Goal: Information Seeking & Learning: Learn about a topic

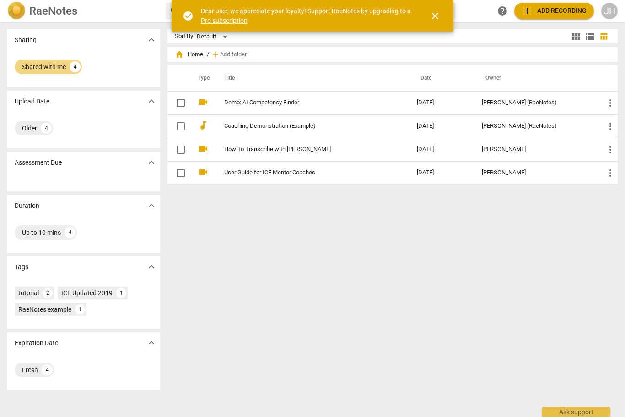
click at [608, 8] on div "JH" at bounding box center [609, 11] width 16 height 16
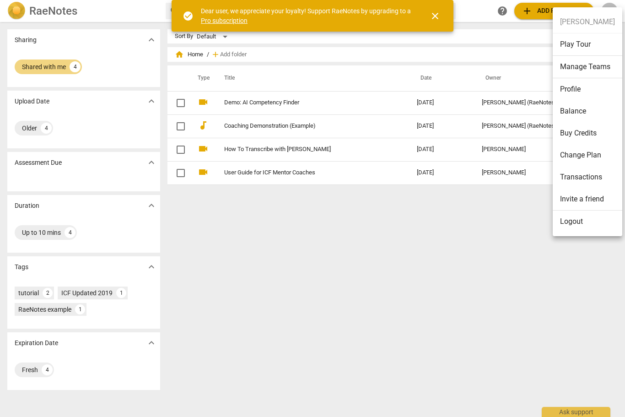
click at [482, 214] on div at bounding box center [312, 208] width 625 height 417
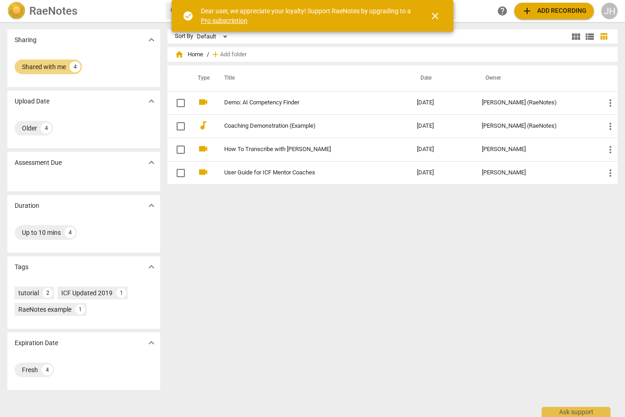
click at [440, 13] on span "close" at bounding box center [435, 16] width 11 height 11
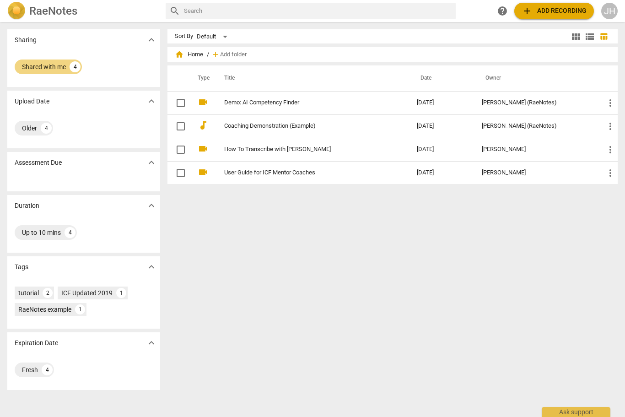
click at [608, 14] on div "JH" at bounding box center [609, 11] width 16 height 16
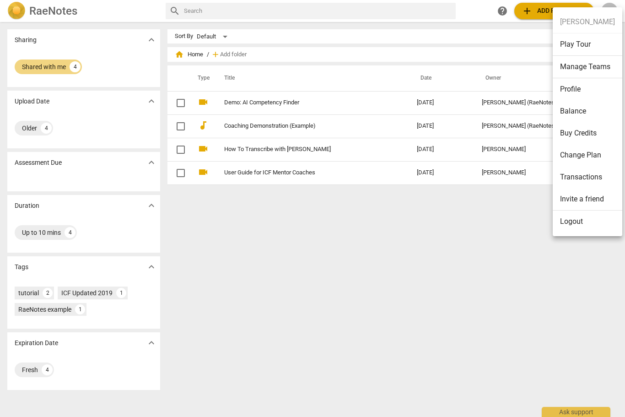
click at [595, 92] on li "Profile" at bounding box center [588, 89] width 70 height 22
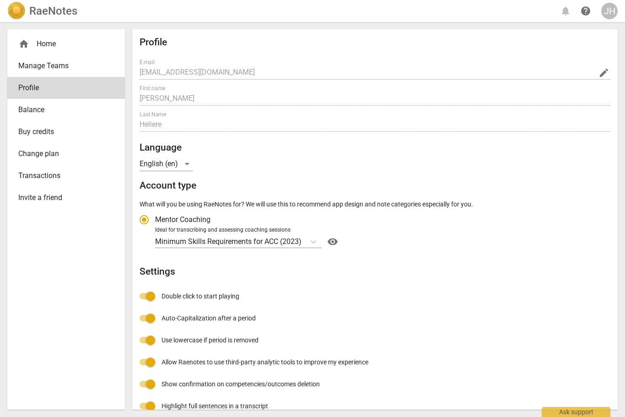
radio input "false"
click at [46, 47] on div "home Home" at bounding box center [62, 43] width 88 height 11
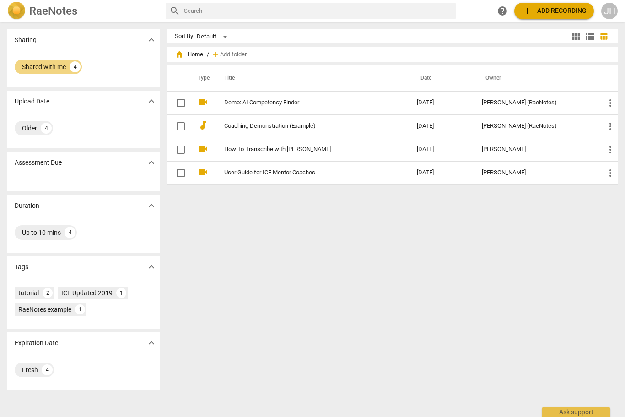
click at [193, 56] on span "home Home" at bounding box center [189, 54] width 28 height 9
click at [53, 6] on h2 "RaeNotes" at bounding box center [53, 11] width 48 height 13
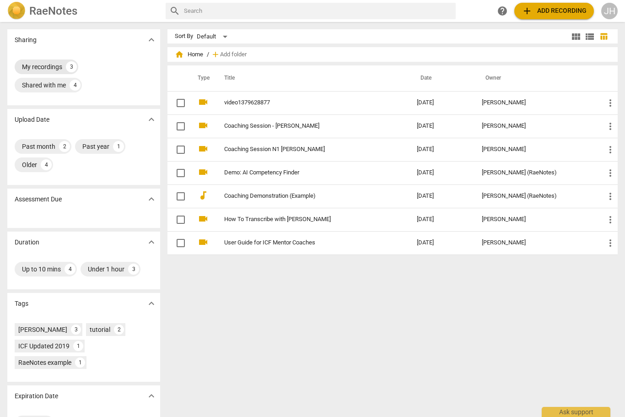
click at [40, 70] on div "My recordings" at bounding box center [42, 66] width 40 height 9
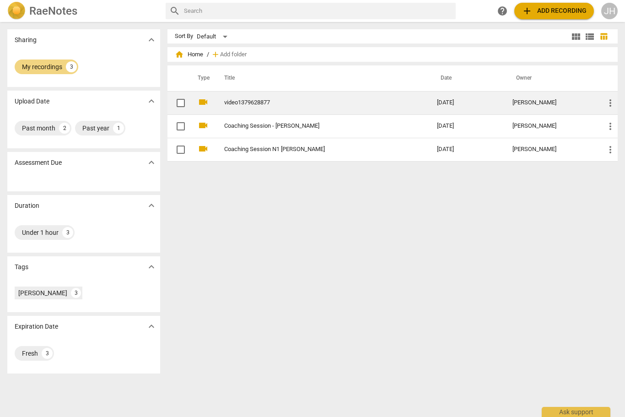
click at [256, 100] on link "video1379628877" at bounding box center [314, 102] width 180 height 7
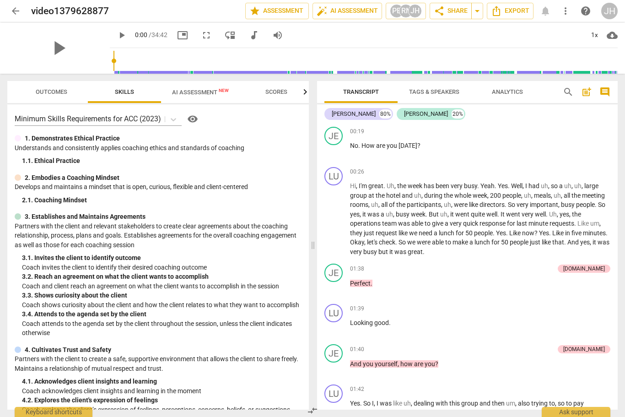
scroll to position [168, 0]
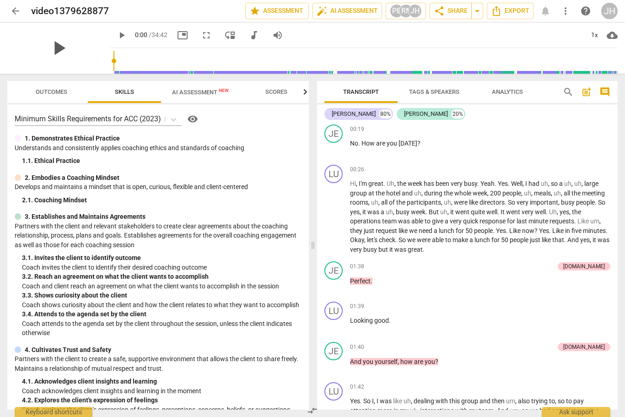
click at [59, 49] on span "play_arrow" at bounding box center [59, 48] width 24 height 24
click at [592, 33] on div "1x" at bounding box center [594, 35] width 17 height 15
click at [604, 102] on li "2x" at bounding box center [601, 105] width 31 height 17
click at [506, 92] on span "Analytics" at bounding box center [507, 91] width 31 height 7
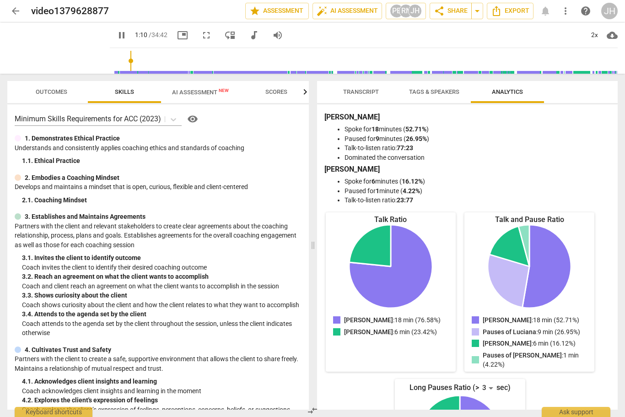
click at [438, 97] on span "Tags & Speakers" at bounding box center [434, 92] width 72 height 12
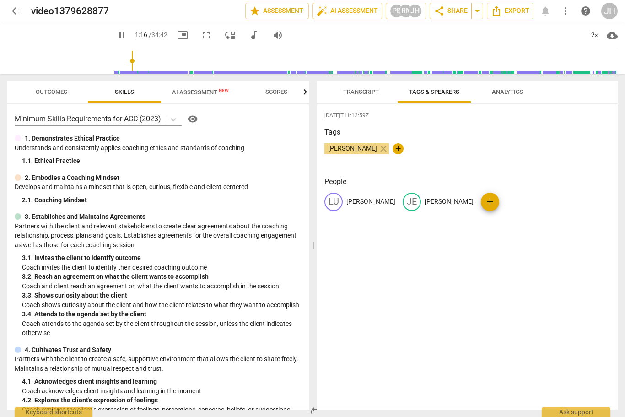
click at [366, 90] on span "Transcript" at bounding box center [361, 91] width 36 height 7
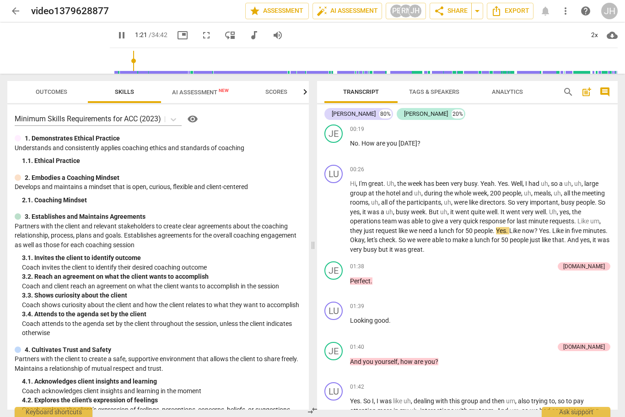
click at [211, 95] on span "AI Assessment New" at bounding box center [200, 92] width 57 height 7
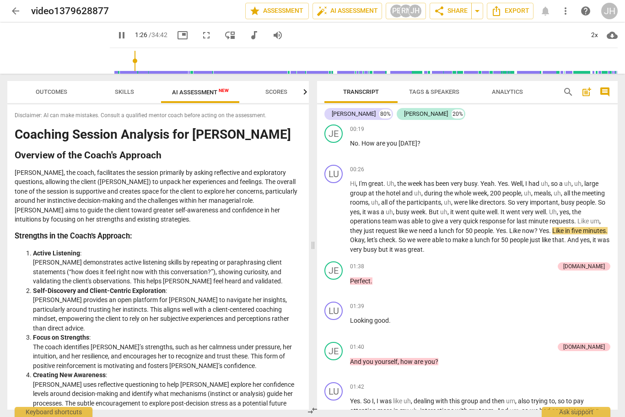
click at [129, 92] on span "Skills" at bounding box center [124, 91] width 19 height 7
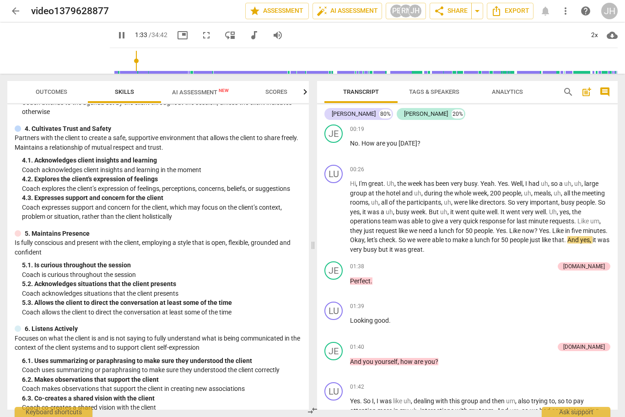
scroll to position [224, 0]
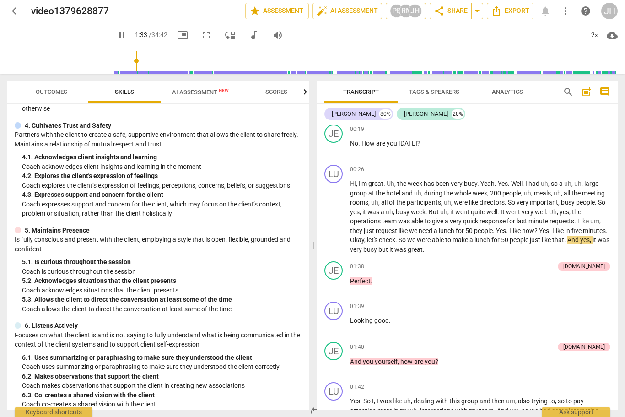
click at [49, 95] on span "Outcomes" at bounding box center [52, 91] width 32 height 7
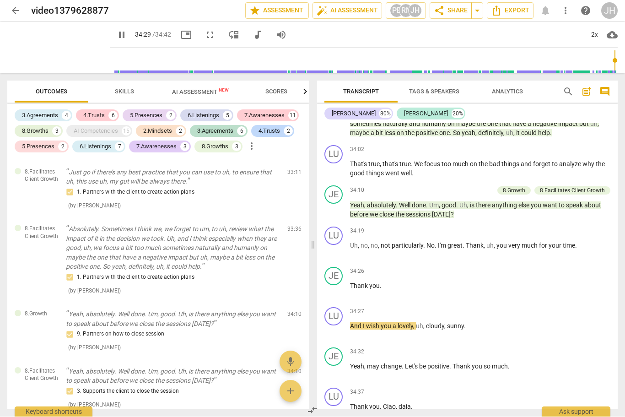
scroll to position [4386, 0]
type input "2082"
